Goal: Task Accomplishment & Management: Use online tool/utility

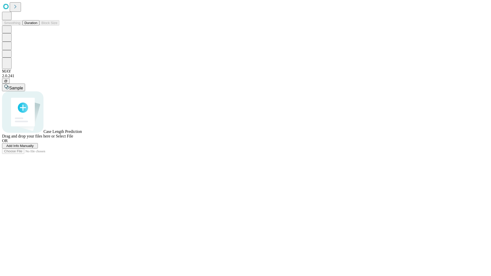
click at [37, 26] on button "Duration" at bounding box center [31, 22] width 17 height 5
click at [34, 148] on span "Add Info Manually" at bounding box center [19, 146] width 27 height 4
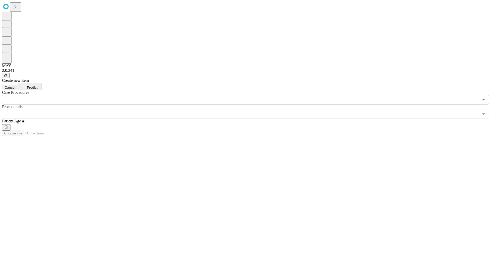
type input "**"
click at [249, 109] on input "text" at bounding box center [240, 114] width 477 height 10
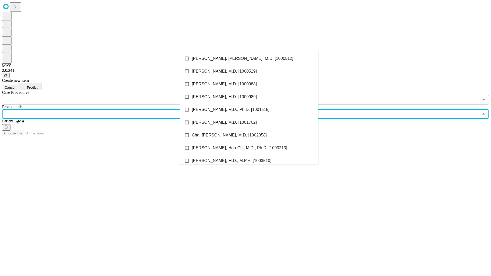
click at [249, 59] on li "[PERSON_NAME], [PERSON_NAME], M.D. [1000512]" at bounding box center [249, 58] width 138 height 13
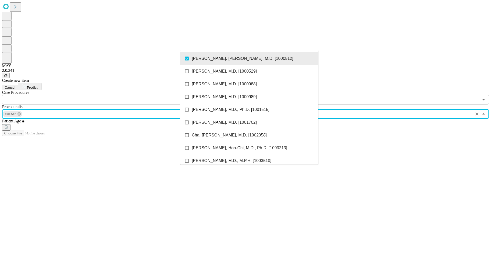
click at [107, 95] on input "text" at bounding box center [240, 100] width 477 height 10
